Goal: Task Accomplishment & Management: Use online tool/utility

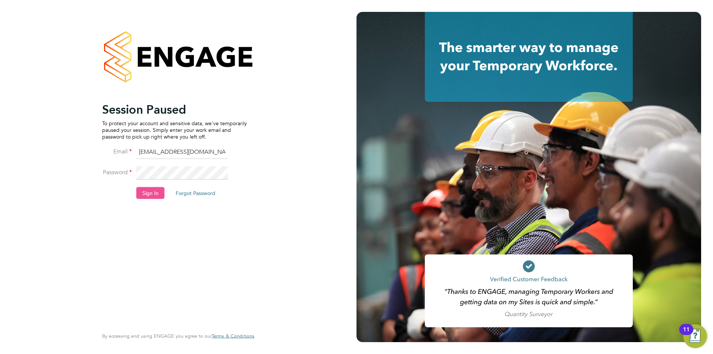
click at [152, 196] on button "Sign In" at bounding box center [150, 193] width 28 height 12
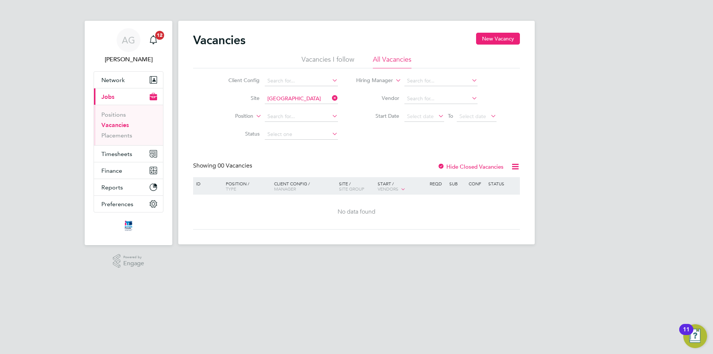
click at [330, 99] on icon at bounding box center [330, 98] width 0 height 10
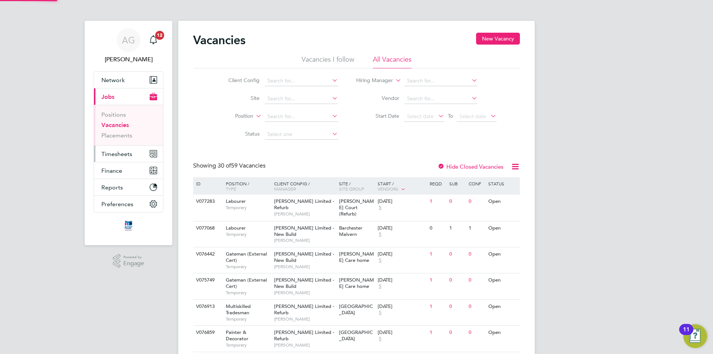
click at [118, 156] on span "Timesheets" at bounding box center [116, 153] width 31 height 7
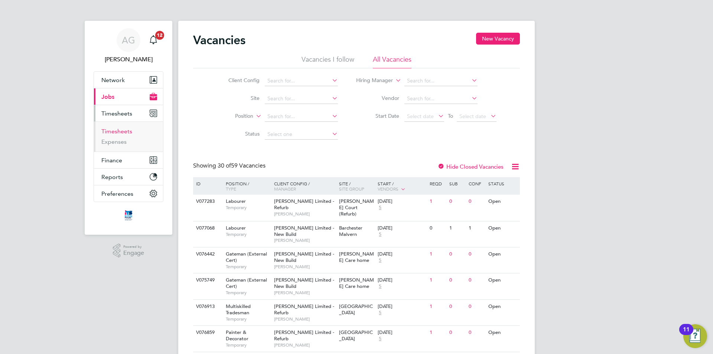
click at [115, 129] on link "Timesheets" at bounding box center [116, 131] width 31 height 7
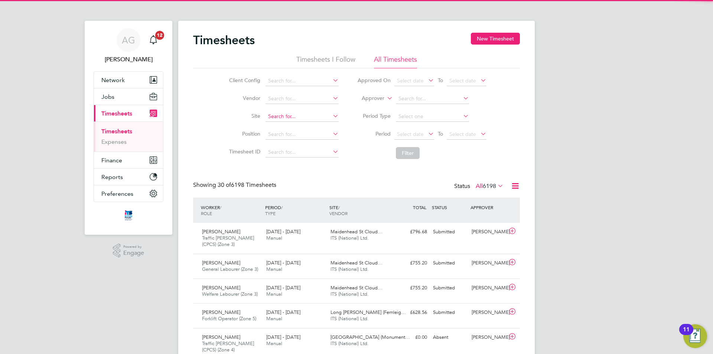
click at [273, 118] on input at bounding box center [301, 116] width 73 height 10
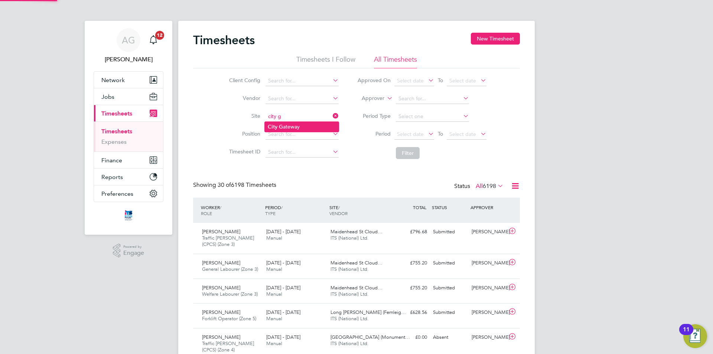
click at [275, 125] on b "City" at bounding box center [273, 127] width 10 height 6
type input "City Gateway"
click at [401, 157] on button "Filter" at bounding box center [408, 153] width 24 height 12
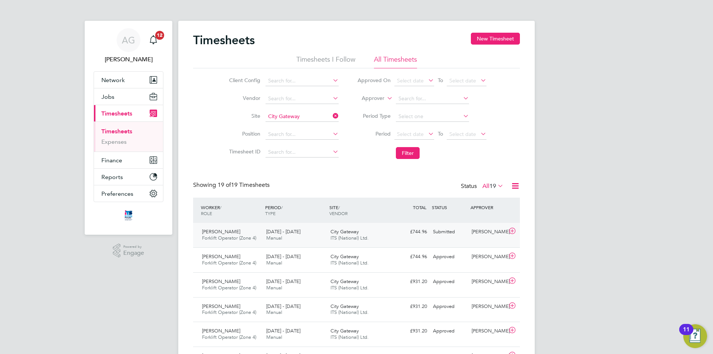
click at [361, 237] on span "ITS (National) Ltd." at bounding box center [349, 238] width 38 height 6
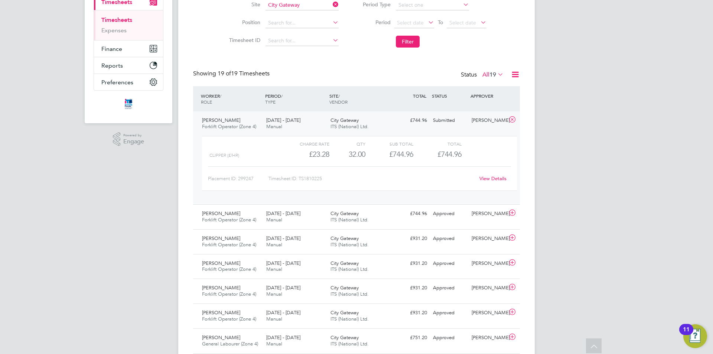
scroll to position [149, 0]
